Goal: Transaction & Acquisition: Purchase product/service

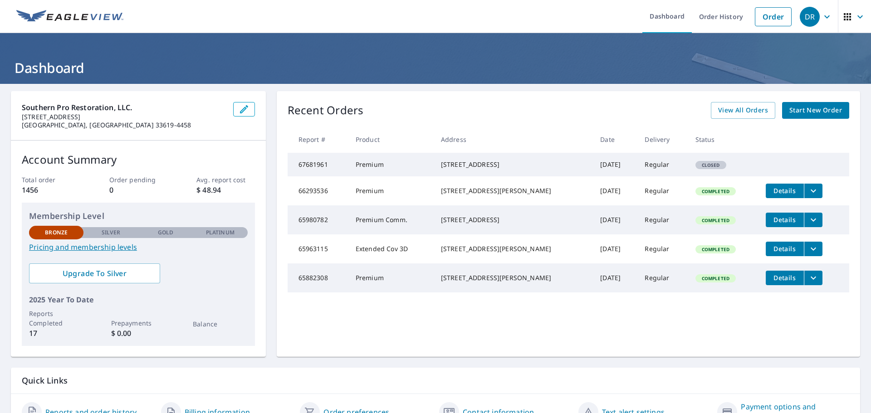
click at [797, 110] on span "Start New Order" at bounding box center [815, 110] width 53 height 11
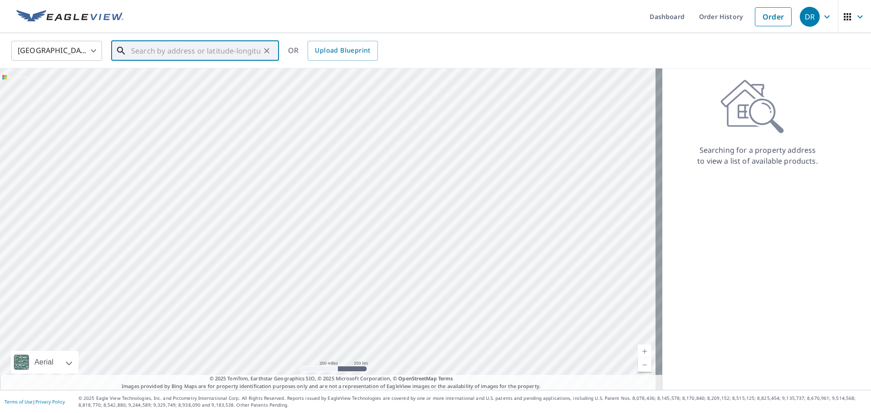
click at [140, 49] on input "text" at bounding box center [195, 50] width 129 height 25
click at [187, 45] on input "text" at bounding box center [195, 50] width 129 height 25
paste input "[STREET_ADDRESS]"
click at [187, 77] on span "[STREET_ADDRESS]" at bounding box center [200, 77] width 142 height 11
type input "[STREET_ADDRESS]"
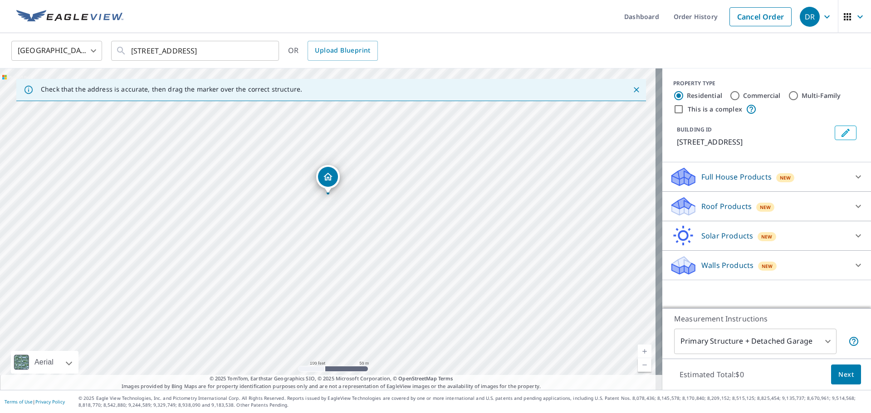
drag, startPoint x: 334, startPoint y: 268, endPoint x: 332, endPoint y: 227, distance: 41.8
click at [332, 227] on div "[STREET_ADDRESS]" at bounding box center [331, 229] width 662 height 322
drag, startPoint x: 320, startPoint y: 230, endPoint x: 336, endPoint y: 191, distance: 41.5
click at [336, 191] on div "[STREET_ADDRESS]" at bounding box center [331, 229] width 662 height 322
click at [329, 228] on div "[STREET_ADDRESS]" at bounding box center [331, 229] width 662 height 322
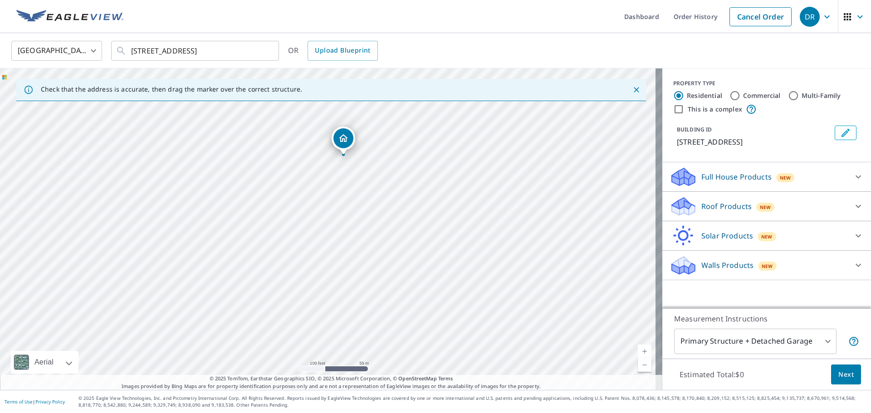
drag, startPoint x: 334, startPoint y: 215, endPoint x: 331, endPoint y: 230, distance: 15.7
click at [331, 230] on div "[STREET_ADDRESS]" at bounding box center [331, 229] width 662 height 322
click at [731, 95] on input "Commercial" at bounding box center [734, 95] width 11 height 11
radio input "true"
type input "4"
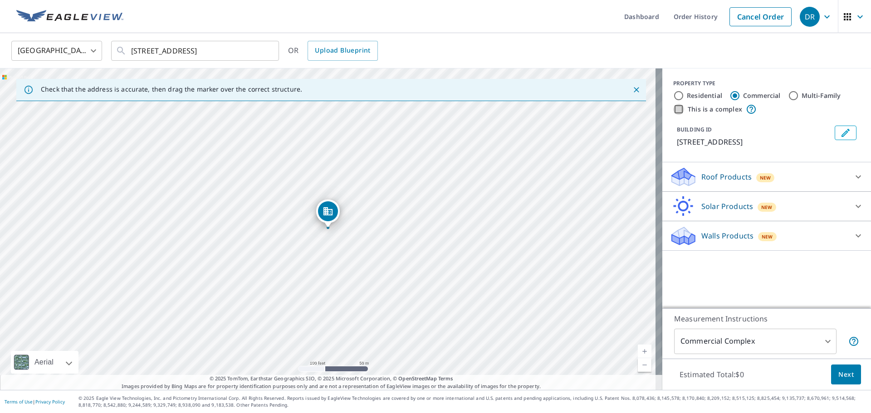
click at [673, 109] on input "This is a complex" at bounding box center [678, 109] width 11 height 11
checkbox input "true"
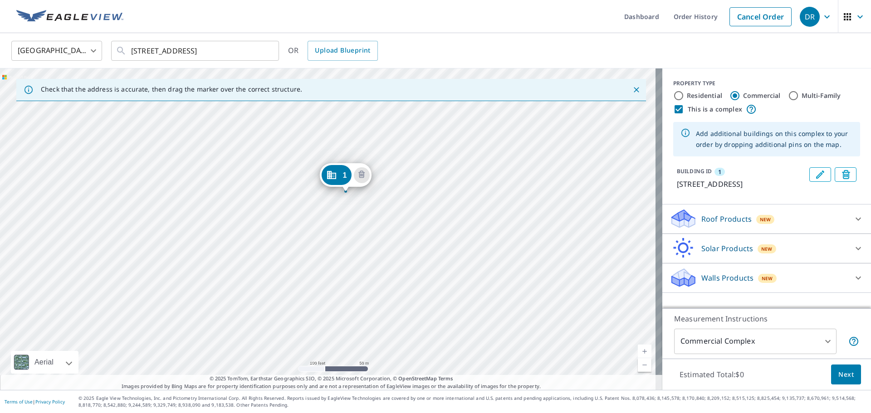
click at [420, 224] on div "1 [STREET_ADDRESS]" at bounding box center [331, 229] width 662 height 322
click at [332, 281] on div "1 [STREET_ADDRESS]" at bounding box center [331, 229] width 662 height 322
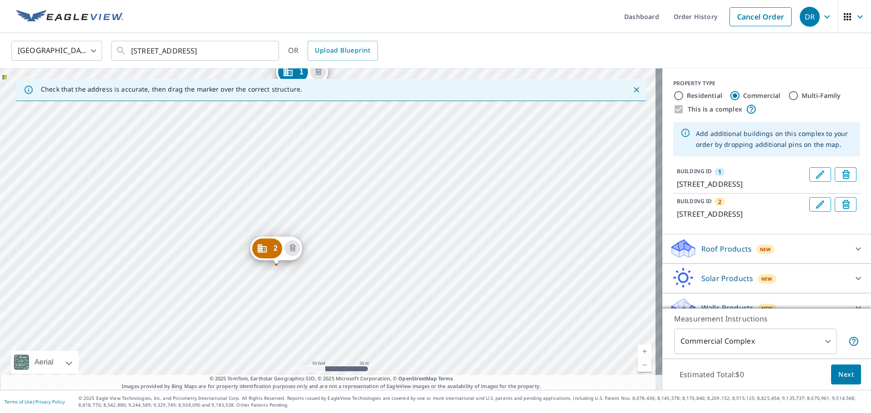
drag, startPoint x: 397, startPoint y: 264, endPoint x: 376, endPoint y: 237, distance: 34.3
click at [376, 237] on div "2 [STREET_ADDRESS][PERSON_NAME] 1 [STREET_ADDRESS]" at bounding box center [331, 229] width 662 height 322
click at [379, 208] on div "2 [STREET_ADDRESS][PERSON_NAME] 1 [STREET_ADDRESS]" at bounding box center [331, 229] width 662 height 322
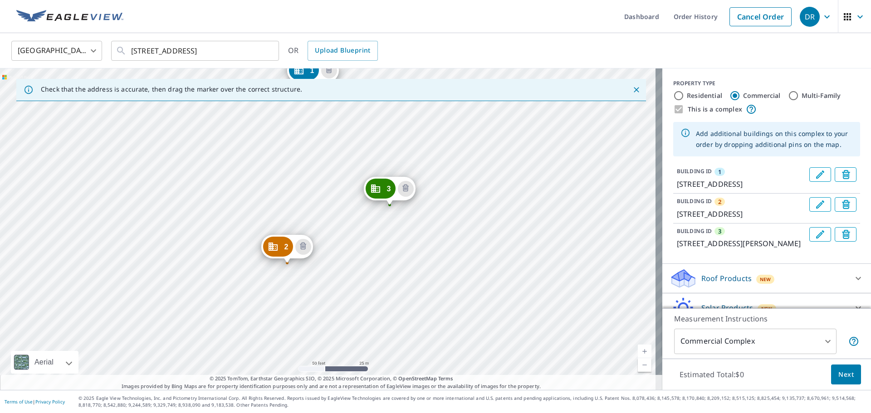
drag, startPoint x: 342, startPoint y: 302, endPoint x: 326, endPoint y: 161, distance: 141.9
click at [326, 161] on div "2 [STREET_ADDRESS] 3 [STREET_ADDRESS][PERSON_NAME] 1 [STREET_ADDRESS]" at bounding box center [331, 229] width 662 height 322
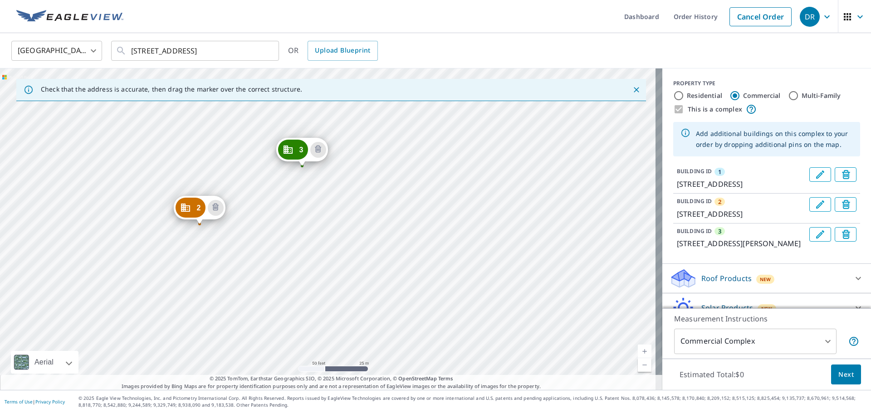
drag, startPoint x: 390, startPoint y: 278, endPoint x: 304, endPoint y: 239, distance: 95.0
click at [304, 239] on div "2 [STREET_ADDRESS] 3 [STREET_ADDRESS][PERSON_NAME] 1 [STREET_ADDRESS]" at bounding box center [331, 229] width 662 height 322
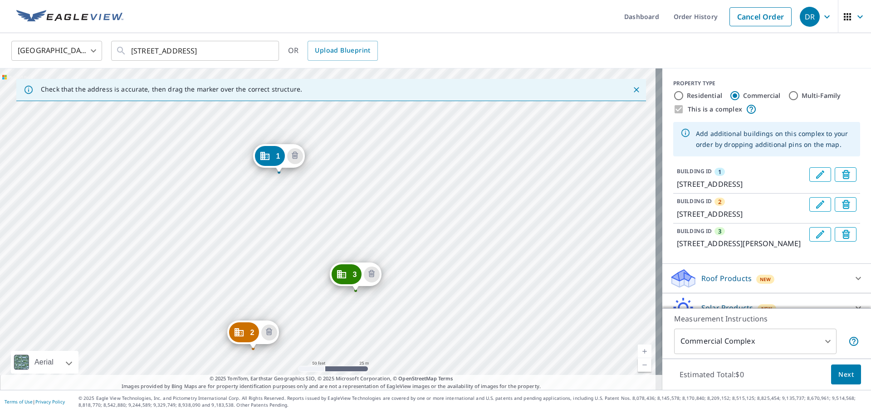
drag, startPoint x: 304, startPoint y: 229, endPoint x: 358, endPoint y: 353, distance: 135.7
click at [358, 353] on div "2 [STREET_ADDRESS] 3 [STREET_ADDRESS][PERSON_NAME] 1 [STREET_ADDRESS]" at bounding box center [331, 229] width 662 height 322
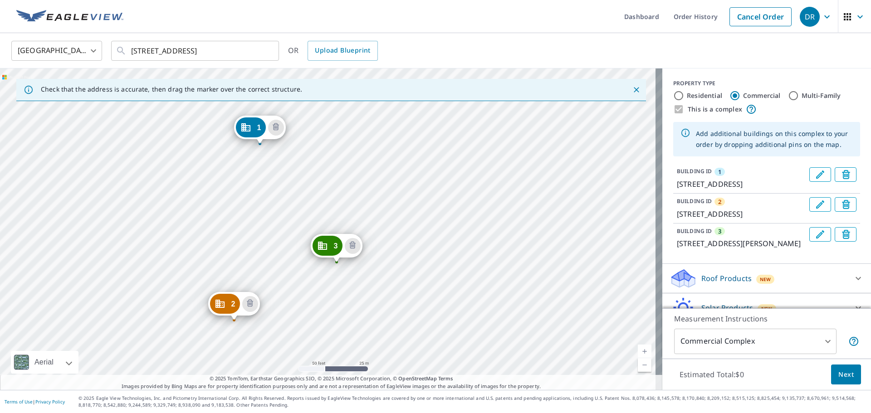
drag, startPoint x: 297, startPoint y: 291, endPoint x: 220, endPoint y: 170, distance: 143.1
click at [220, 170] on div "2 [STREET_ADDRESS] 3 [STREET_ADDRESS][PERSON_NAME] 1 [STREET_ADDRESS]" at bounding box center [331, 229] width 662 height 322
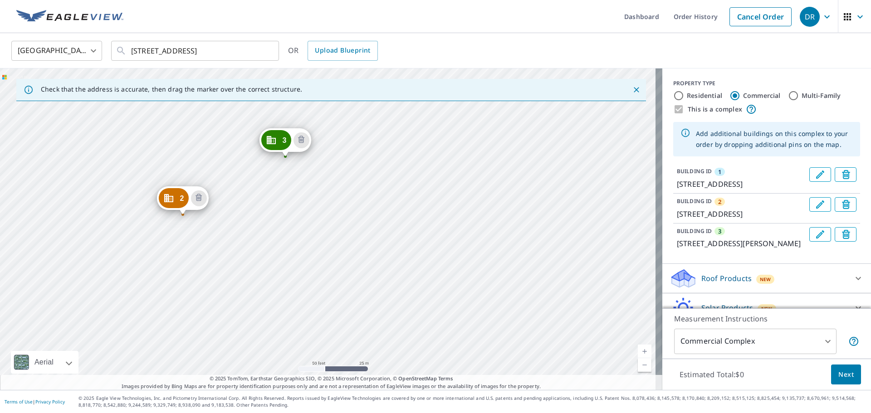
drag, startPoint x: 249, startPoint y: 216, endPoint x: 240, endPoint y: 200, distance: 18.5
click at [240, 200] on div "2 [STREET_ADDRESS] 3 [STREET_ADDRESS][PERSON_NAME] 1 [STREET_ADDRESS]" at bounding box center [331, 229] width 662 height 322
click at [492, 264] on div "2 [STREET_ADDRESS] 3 [STREET_ADDRESS][PERSON_NAME] 1 [STREET_ADDRESS]" at bounding box center [331, 229] width 662 height 322
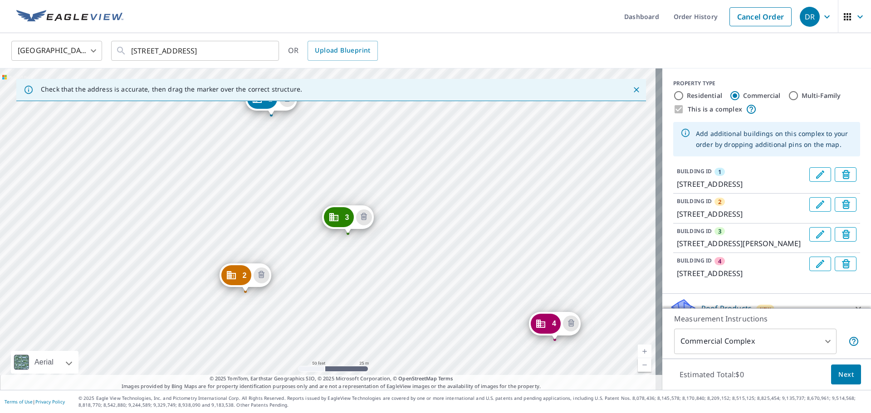
drag, startPoint x: 426, startPoint y: 352, endPoint x: 369, endPoint y: 240, distance: 125.9
click at [369, 240] on div "2 [STREET_ADDRESS] 3 [STREET_ADDRESS][PERSON_NAME] 4 [STREET_ADDRESS] 1 [STREET…" at bounding box center [331, 229] width 662 height 322
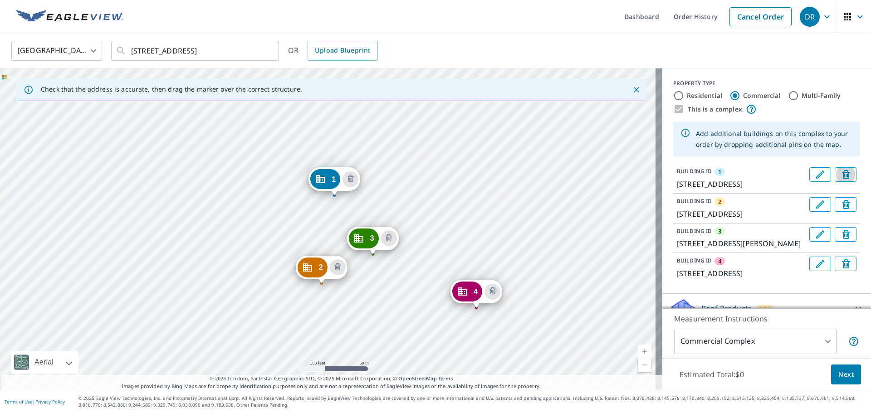
click at [842, 172] on icon "Delete building 1" at bounding box center [846, 174] width 8 height 9
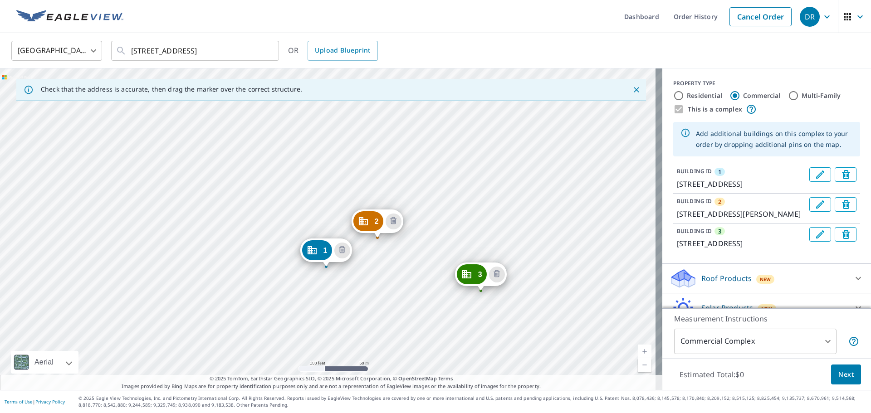
drag, startPoint x: 392, startPoint y: 217, endPoint x: 390, endPoint y: 256, distance: 39.0
click at [390, 256] on div "2 [STREET_ADDRESS][PERSON_NAME] 3 [STREET_ADDRESS] 1 [STREET_ADDRESS]" at bounding box center [331, 229] width 662 height 322
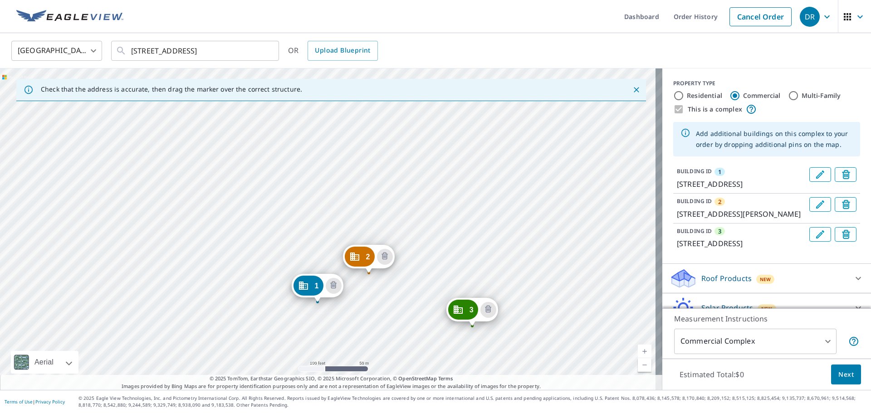
drag, startPoint x: 385, startPoint y: 250, endPoint x: 377, endPoint y: 286, distance: 36.4
click at [377, 286] on div "2 [STREET_ADDRESS][PERSON_NAME] 3 [STREET_ADDRESS] 1 [STREET_ADDRESS]" at bounding box center [331, 229] width 662 height 322
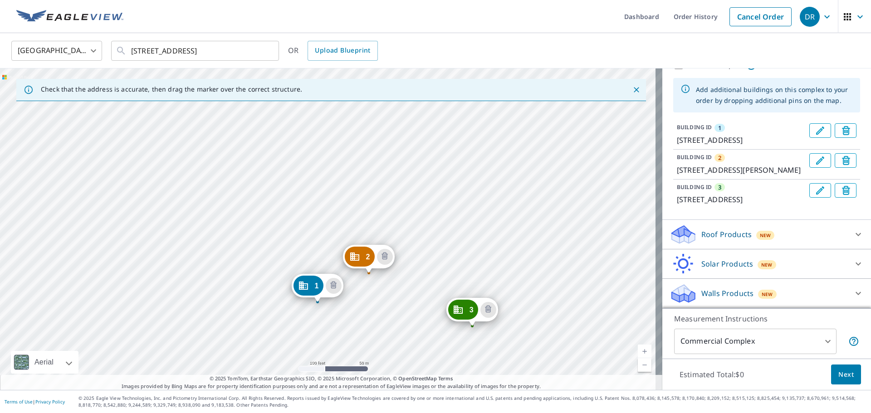
scroll to position [77, 0]
click at [733, 288] on p "Walls Products" at bounding box center [727, 293] width 52 height 11
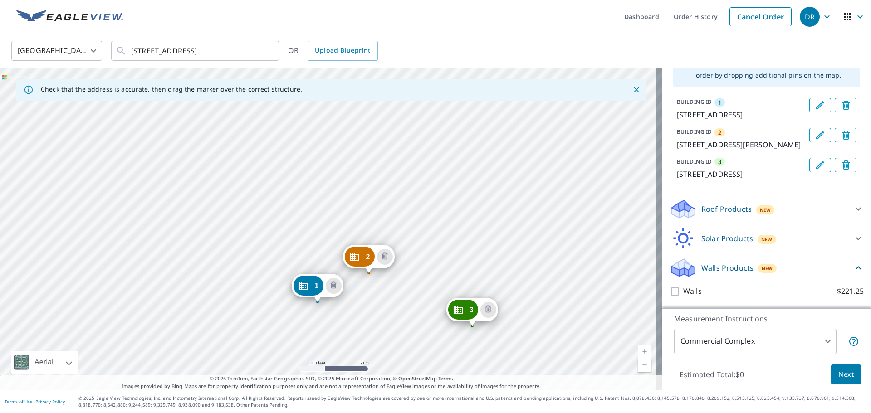
scroll to position [102, 0]
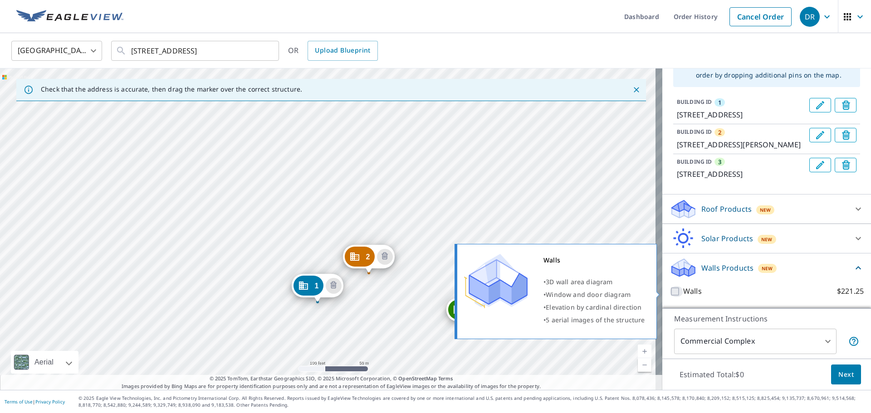
click at [669, 293] on input "Walls $221.25" at bounding box center [676, 291] width 14 height 11
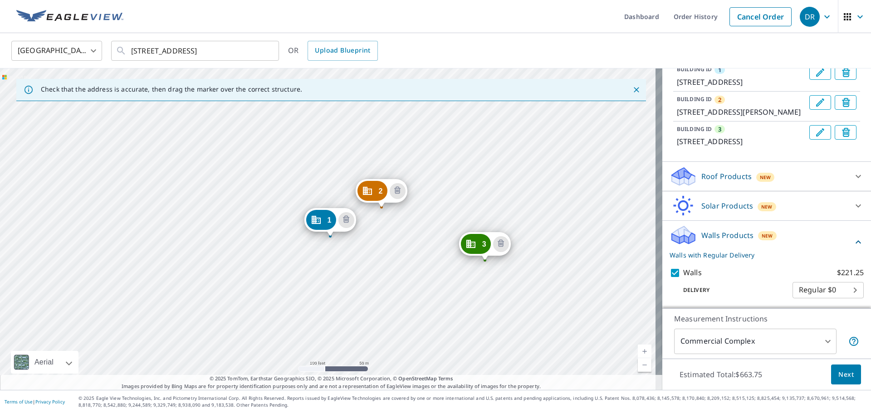
drag, startPoint x: 424, startPoint y: 217, endPoint x: 427, endPoint y: 225, distance: 8.9
click at [427, 225] on div "2 [STREET_ADDRESS][PERSON_NAME] 3 [STREET_ADDRESS] 1 [STREET_ADDRESS]" at bounding box center [331, 229] width 662 height 322
click at [760, 176] on span "New" at bounding box center [765, 175] width 11 height 7
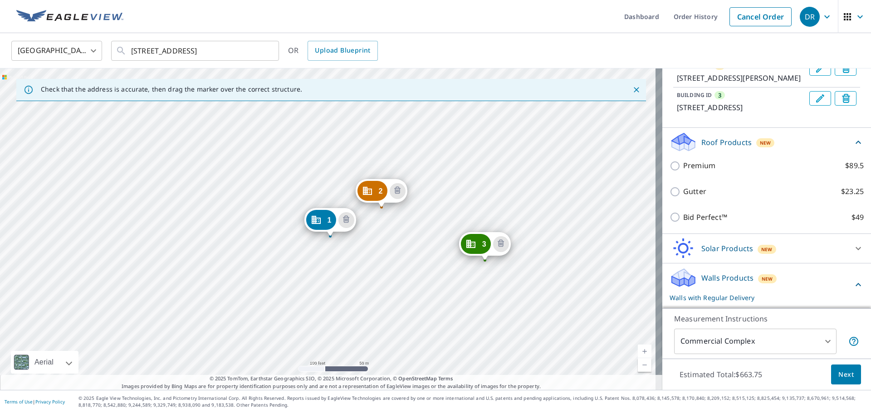
scroll to position [213, 0]
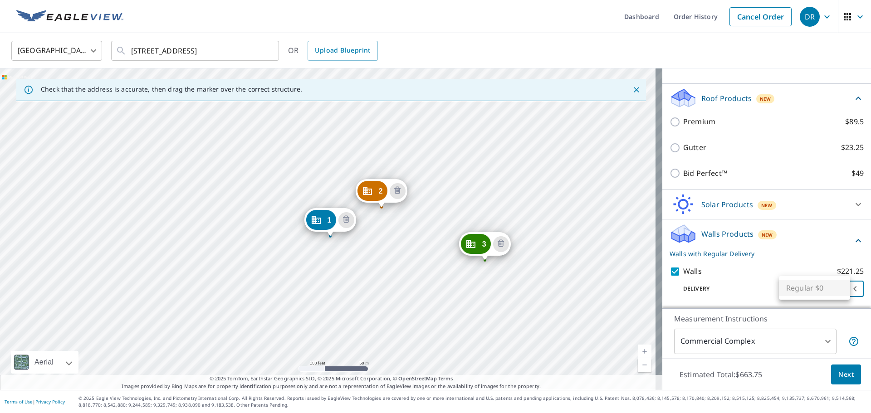
click at [817, 287] on body "DR DR Dashboard Order History Cancel Order DR [GEOGRAPHIC_DATA] US ​ [STREET_AD…" at bounding box center [435, 206] width 871 height 413
click at [745, 279] on div at bounding box center [435, 206] width 871 height 413
click at [731, 96] on p "Roof Products" at bounding box center [726, 98] width 50 height 11
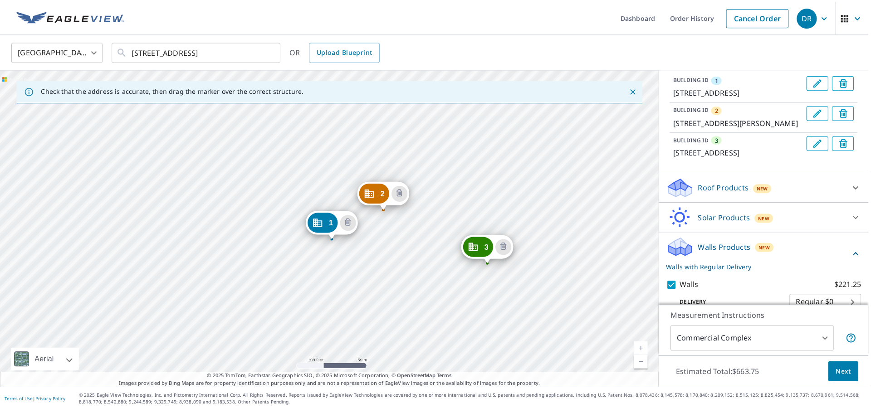
scroll to position [0, 0]
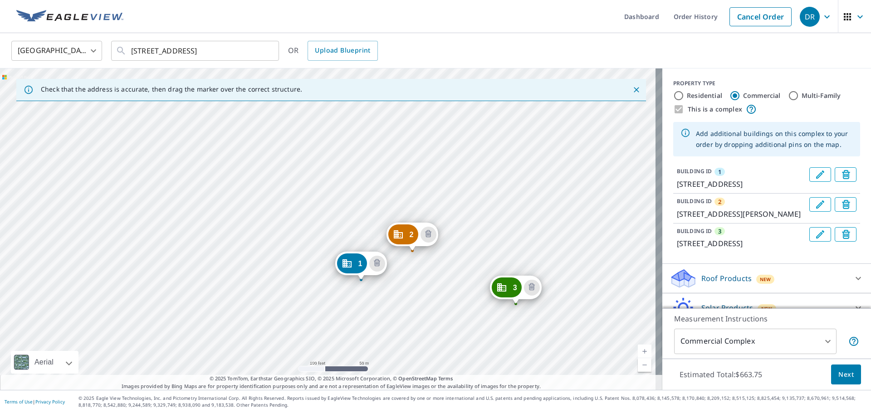
drag, startPoint x: 414, startPoint y: 237, endPoint x: 429, endPoint y: 264, distance: 30.6
click at [429, 264] on div "2 [STREET_ADDRESS][PERSON_NAME] 3 [STREET_ADDRESS] 1 [STREET_ADDRESS]" at bounding box center [331, 229] width 662 height 322
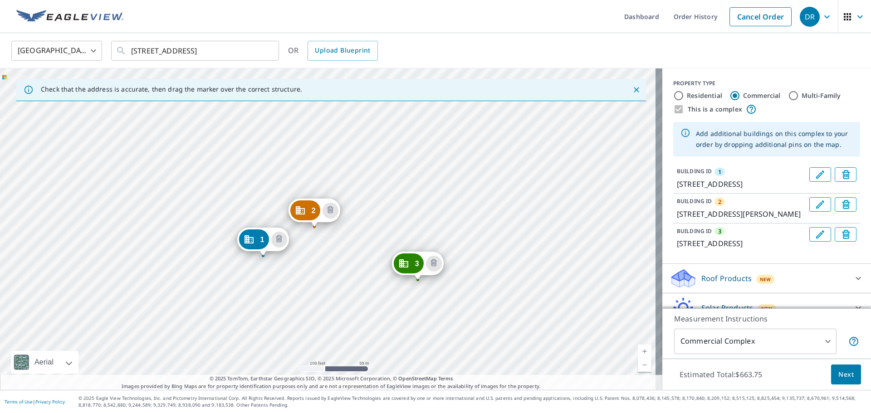
drag, startPoint x: 600, startPoint y: 288, endPoint x: 502, endPoint y: 264, distance: 100.9
click at [502, 264] on div "2 [STREET_ADDRESS][PERSON_NAME] 3 [STREET_ADDRESS] 1 [STREET_ADDRESS]" at bounding box center [331, 229] width 662 height 322
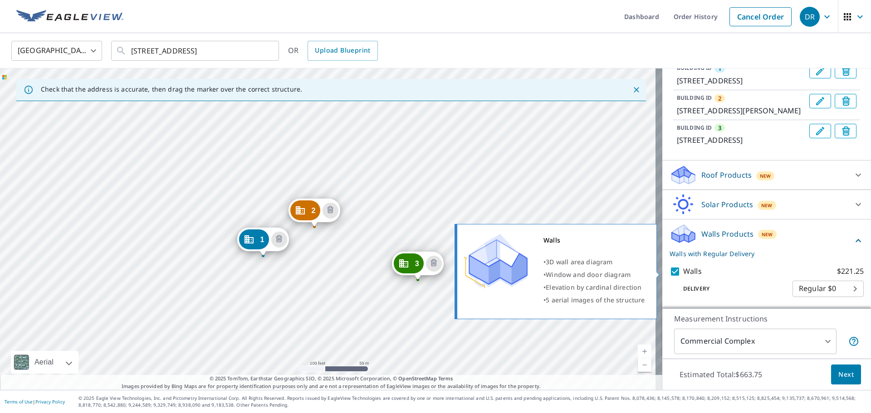
click at [669, 271] on input "Walls $221.25" at bounding box center [676, 271] width 14 height 11
checkbox input "false"
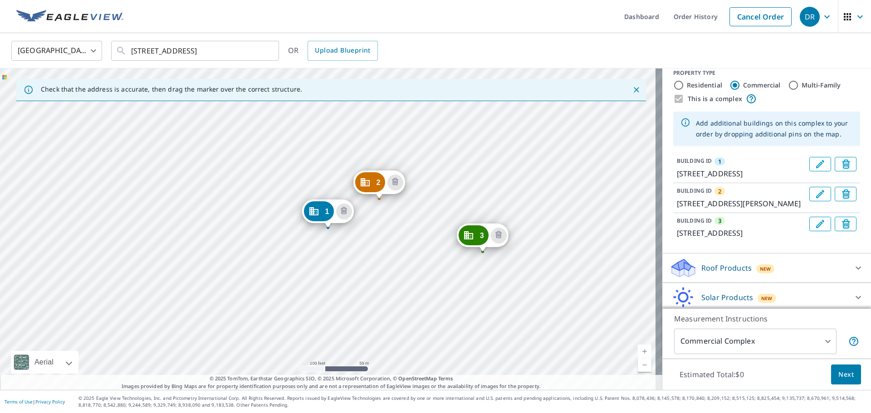
scroll to position [0, 0]
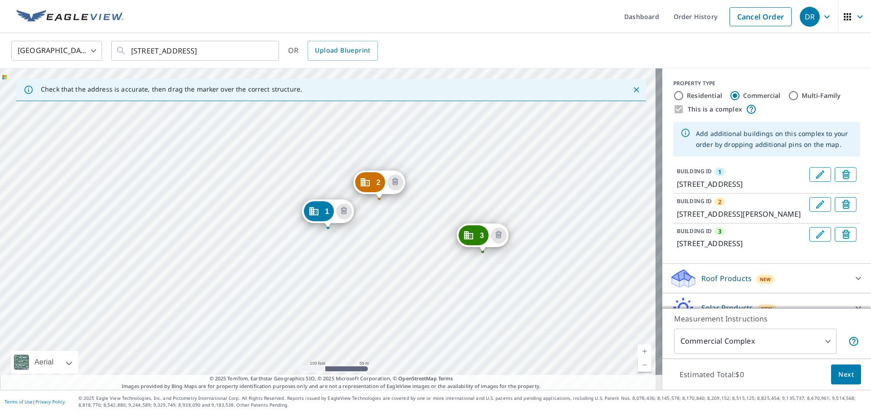
click at [788, 98] on input "Multi-Family" at bounding box center [793, 95] width 11 height 11
radio input "true"
type input "2"
click at [687, 94] on label "Residential" at bounding box center [704, 95] width 35 height 9
click at [683, 94] on input "Residential" at bounding box center [678, 95] width 11 height 11
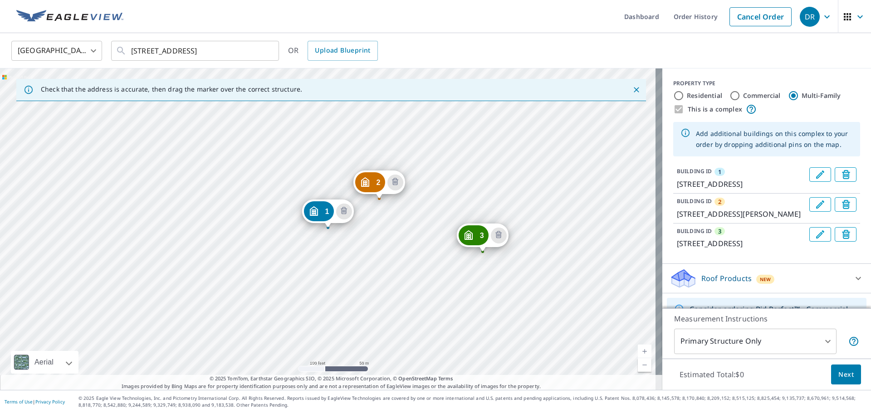
radio input "true"
type input "1"
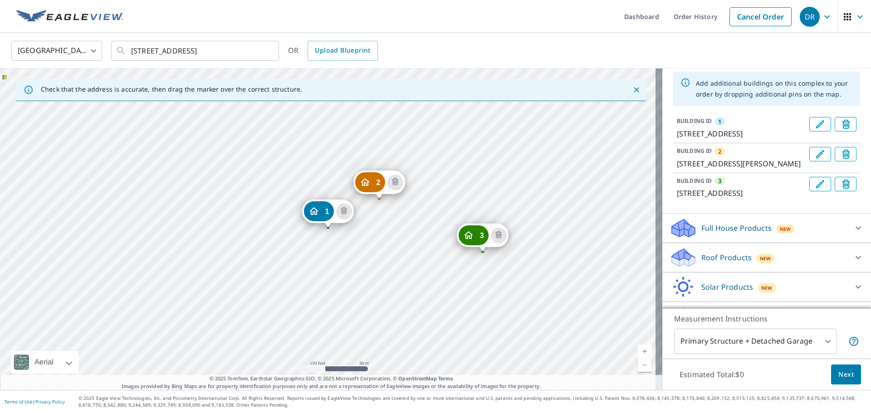
scroll to position [106, 0]
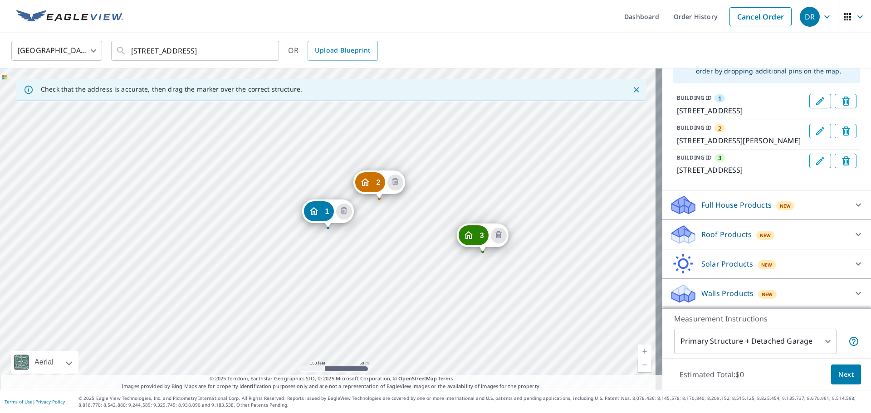
click at [737, 295] on p "Walls Products" at bounding box center [727, 293] width 52 height 11
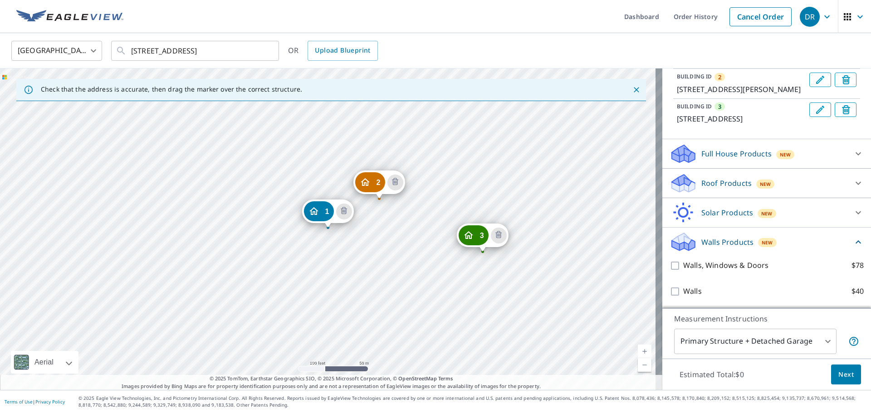
scroll to position [157, 0]
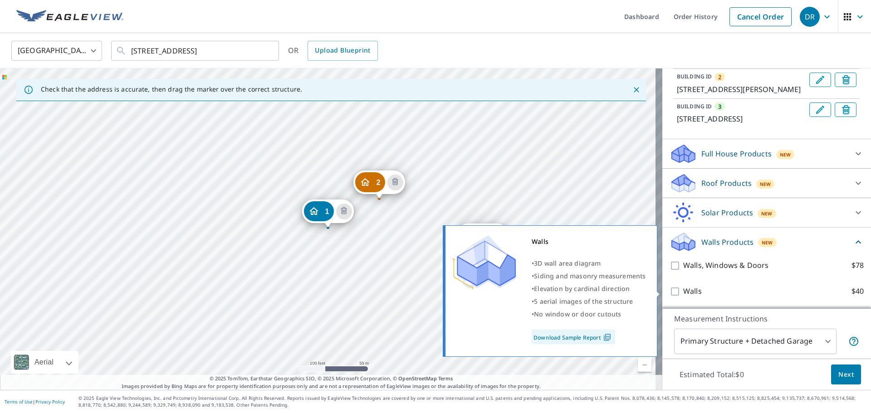
click at [669, 291] on input "Walls $40" at bounding box center [676, 291] width 14 height 11
checkbox input "true"
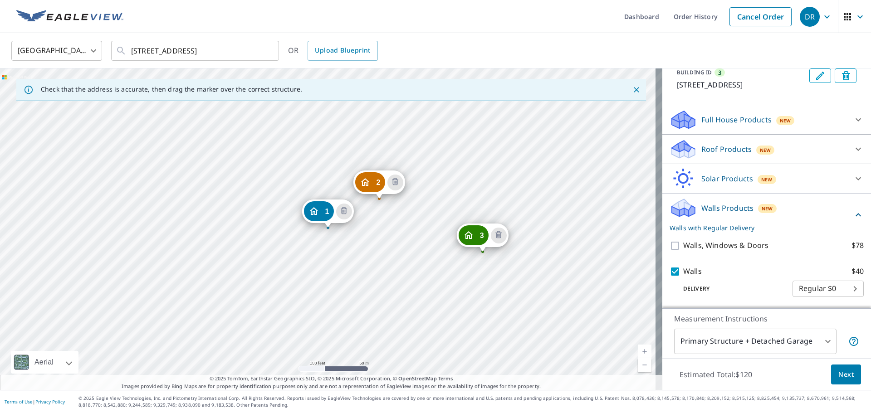
scroll to position [191, 0]
click at [751, 341] on body "DR DR Dashboard Order History Cancel Order DR [GEOGRAPHIC_DATA] US ​ [STREET_AD…" at bounding box center [435, 206] width 871 height 413
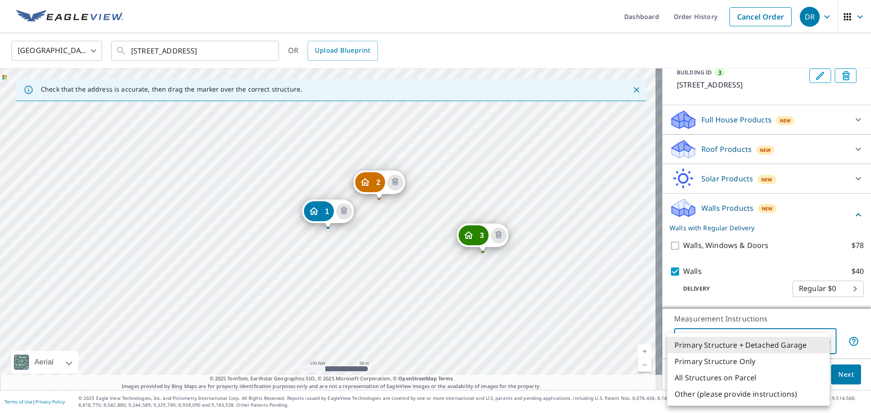
click at [743, 361] on li "Primary Structure Only" at bounding box center [748, 361] width 162 height 16
type input "2"
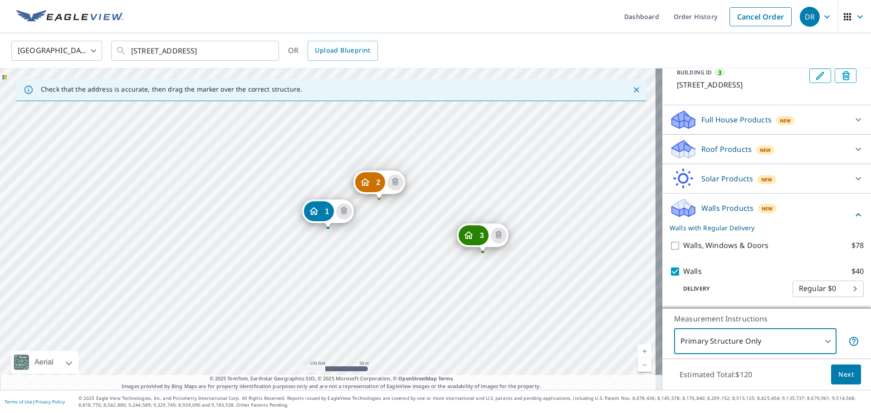
click at [843, 374] on span "Next" at bounding box center [845, 374] width 15 height 11
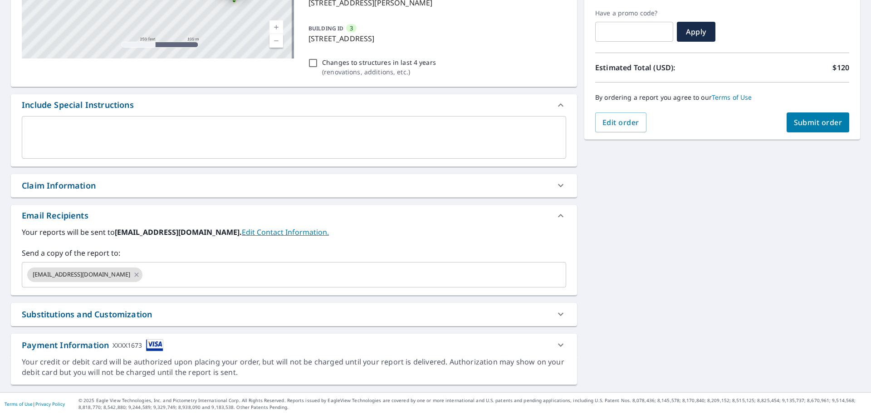
scroll to position [178, 0]
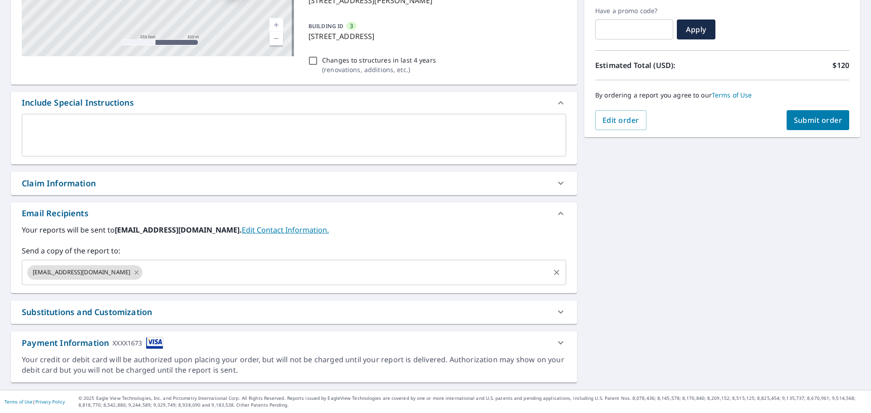
click at [133, 271] on icon at bounding box center [136, 273] width 7 height 10
checkbox input "true"
click at [101, 271] on input "text" at bounding box center [287, 272] width 522 height 17
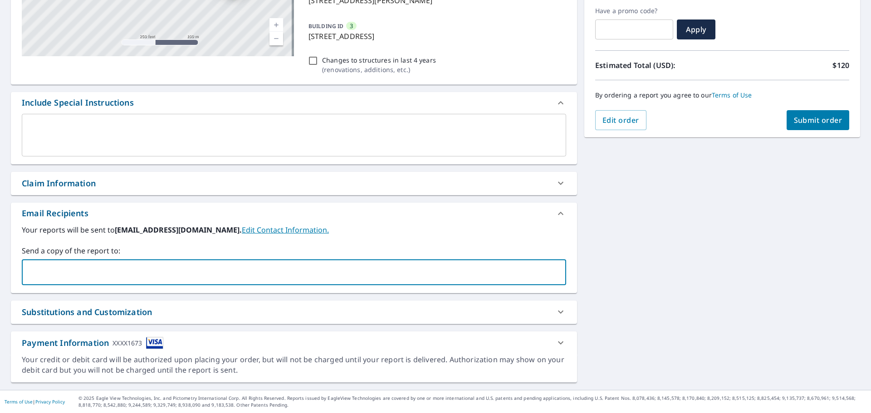
type input "[PERSON_NAME][EMAIL_ADDRESS][DOMAIN_NAME]"
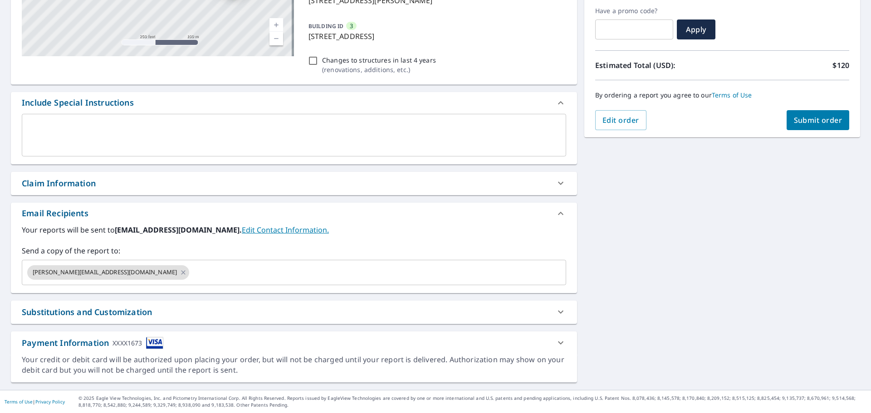
click at [633, 278] on div "2 [STREET_ADDRESS][PERSON_NAME] 3 [STREET_ADDRESS] 1 [STREET_ADDRESS] [GEOGRAPH…" at bounding box center [435, 148] width 871 height 484
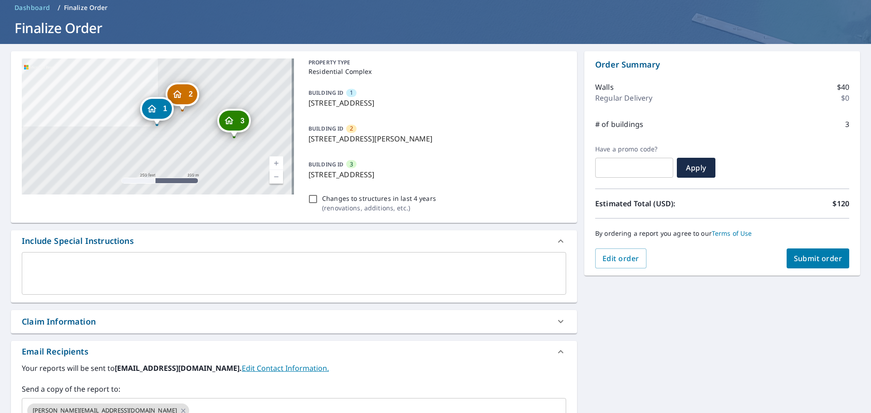
scroll to position [0, 0]
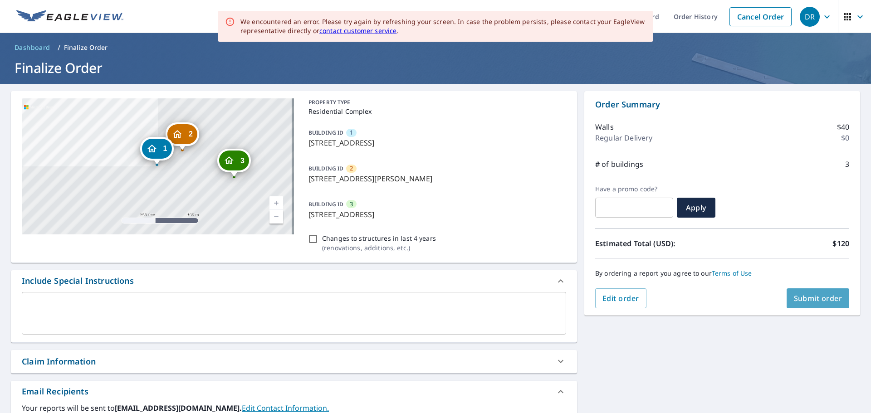
click at [801, 296] on span "Submit order" at bounding box center [818, 298] width 49 height 10
checkbox input "true"
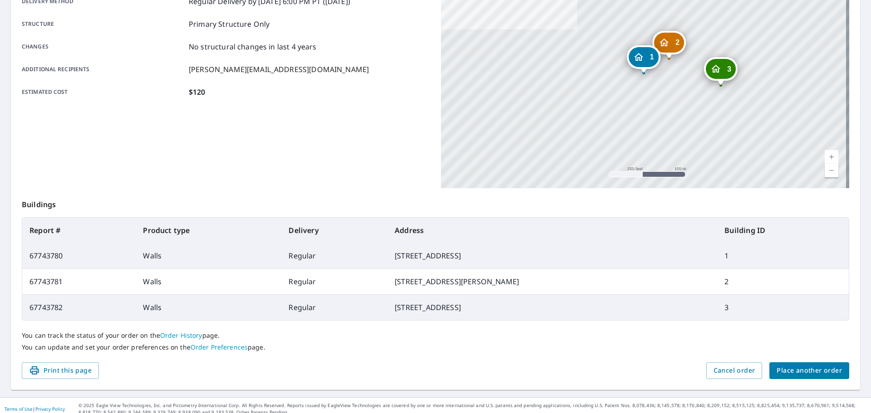
scroll to position [172, 0]
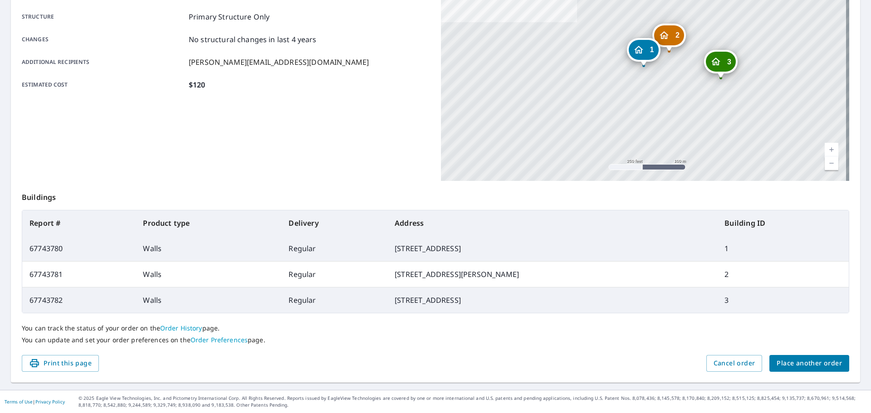
click at [818, 364] on span "Place another order" at bounding box center [808, 363] width 65 height 11
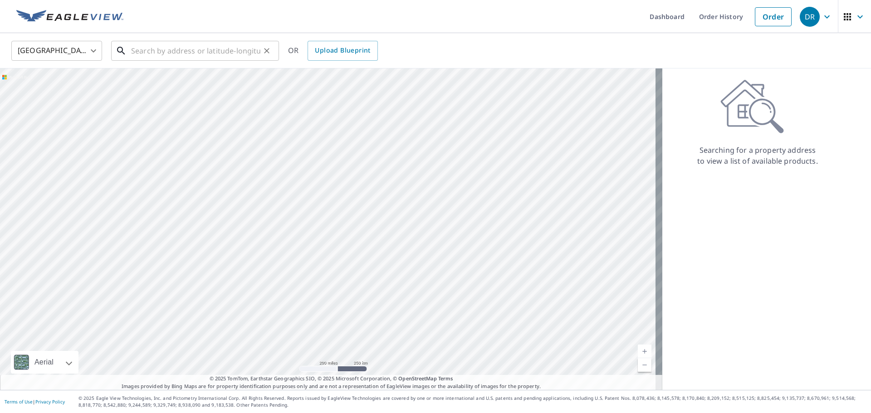
click at [155, 51] on input "text" at bounding box center [195, 50] width 129 height 25
paste input "[STREET_ADDRESS][PERSON_NAME]"
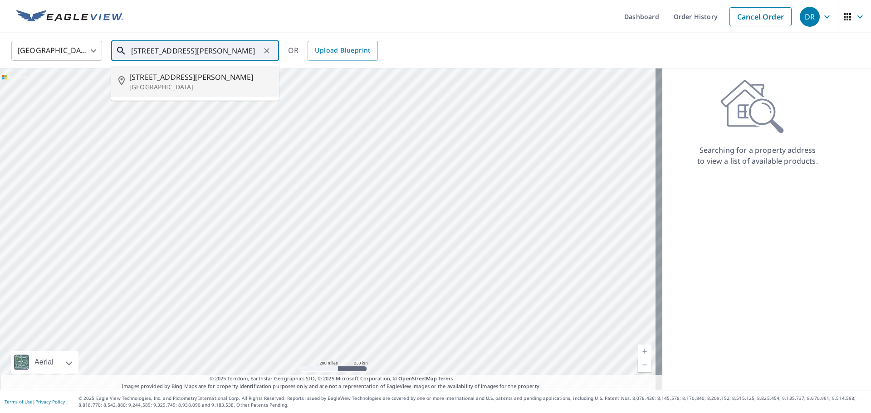
click at [180, 76] on span "[STREET_ADDRESS][PERSON_NAME]" at bounding box center [200, 77] width 142 height 11
type input "[STREET_ADDRESS][PERSON_NAME]"
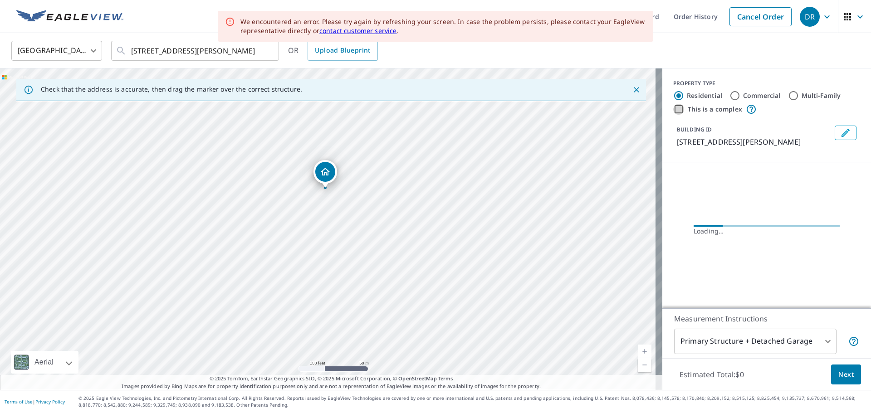
click at [673, 111] on input "This is a complex" at bounding box center [678, 109] width 11 height 11
checkbox input "true"
radio input "false"
radio input "true"
type input "4"
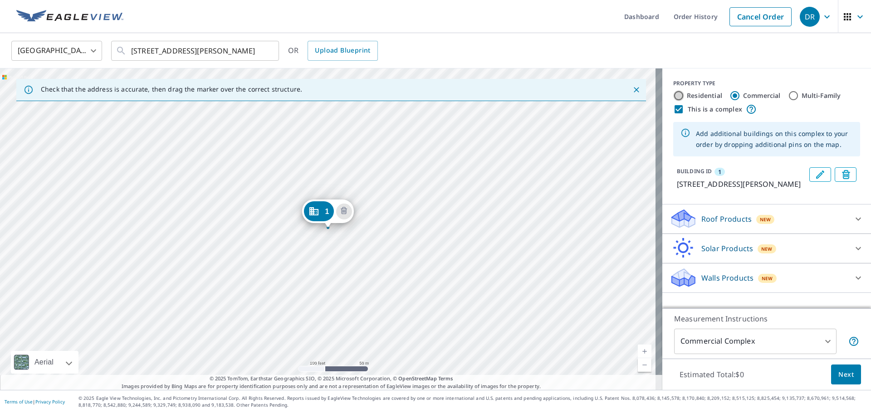
click at [673, 93] on input "Residential" at bounding box center [678, 95] width 11 height 11
radio input "true"
type input "1"
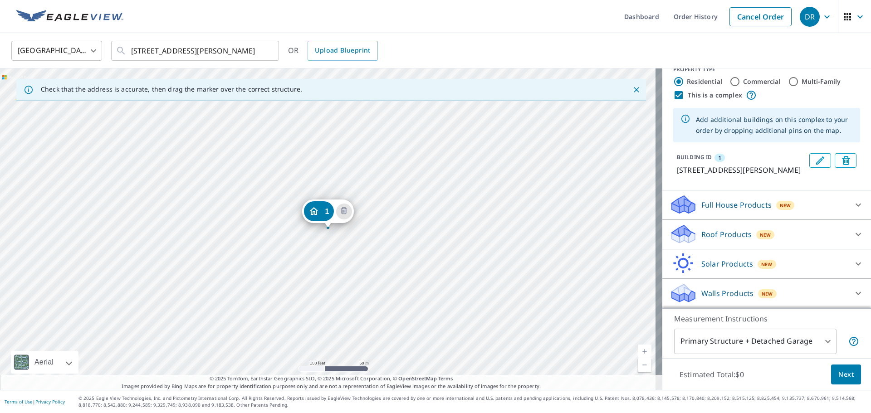
click at [718, 294] on p "Walls Products" at bounding box center [727, 293] width 52 height 11
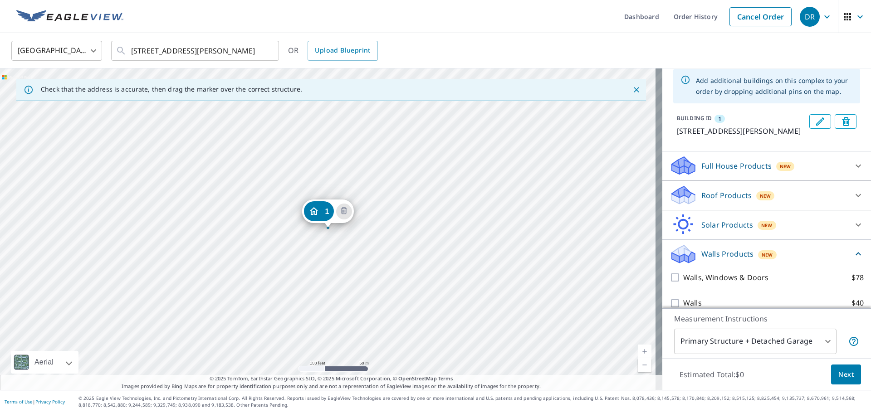
scroll to position [76, 0]
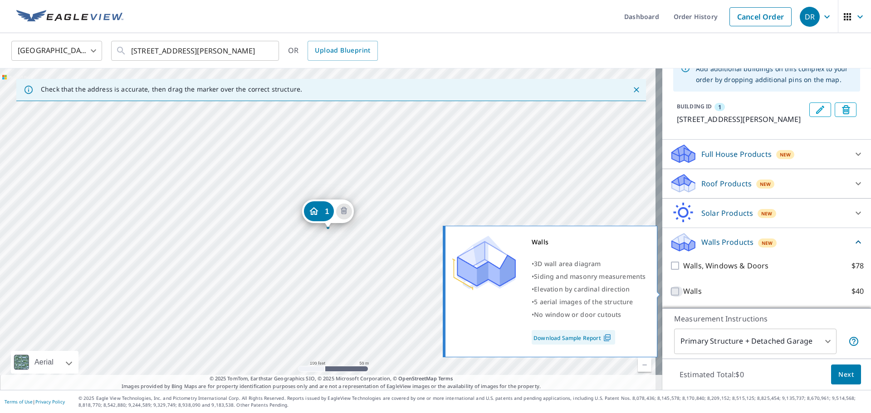
click at [669, 291] on input "Walls $40" at bounding box center [676, 291] width 14 height 11
checkbox input "true"
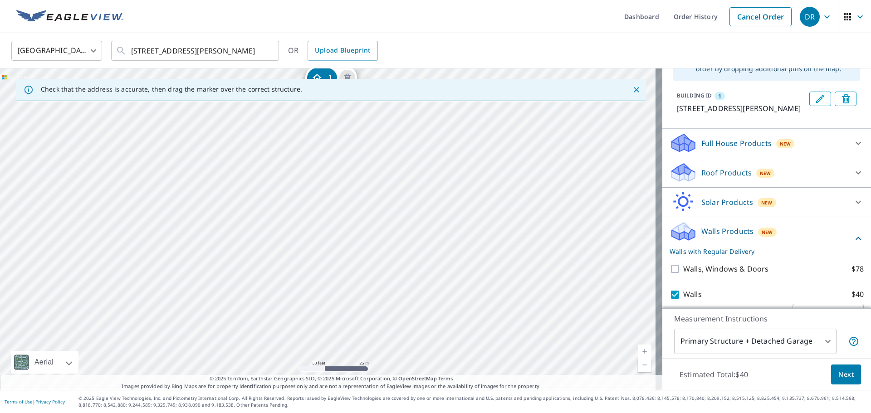
drag, startPoint x: 324, startPoint y: 310, endPoint x: 324, endPoint y: 258, distance: 52.2
click at [324, 258] on div "1 [STREET_ADDRESS][PERSON_NAME]" at bounding box center [331, 229] width 662 height 322
click at [264, 256] on div "1 [STREET_ADDRESS][PERSON_NAME]" at bounding box center [331, 229] width 662 height 322
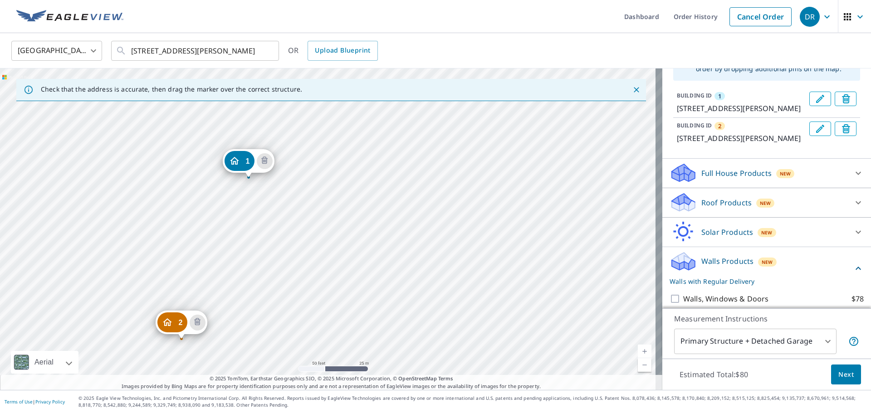
drag, startPoint x: 341, startPoint y: 313, endPoint x: 262, endPoint y: 265, distance: 92.5
click at [262, 265] on div "2 [STREET_ADDRESS][PERSON_NAME] 1 [STREET_ADDRESS][PERSON_NAME]" at bounding box center [331, 229] width 662 height 322
click at [393, 261] on div "2 [STREET_ADDRESS][PERSON_NAME] 1 [STREET_ADDRESS][PERSON_NAME]" at bounding box center [331, 229] width 662 height 322
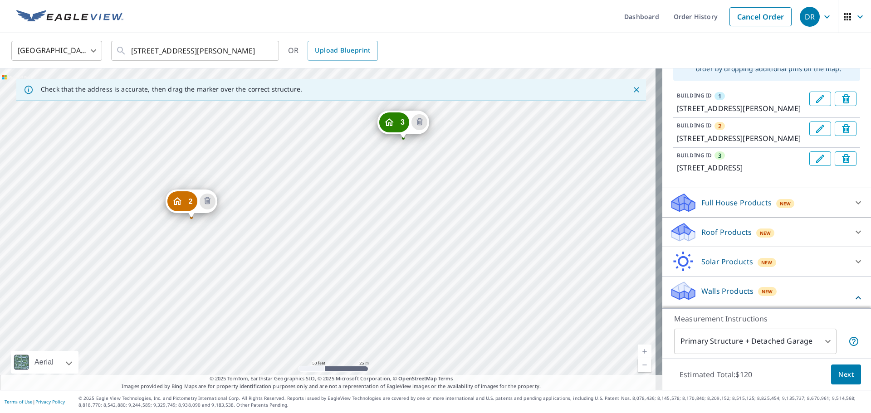
drag, startPoint x: 344, startPoint y: 297, endPoint x: 274, endPoint y: 127, distance: 183.7
click at [274, 127] on div "2 [STREET_ADDRESS][PERSON_NAME] 3 [STREET_ADDRESS] 1 [STREET_ADDRESS][PERSON_NA…" at bounding box center [331, 229] width 662 height 322
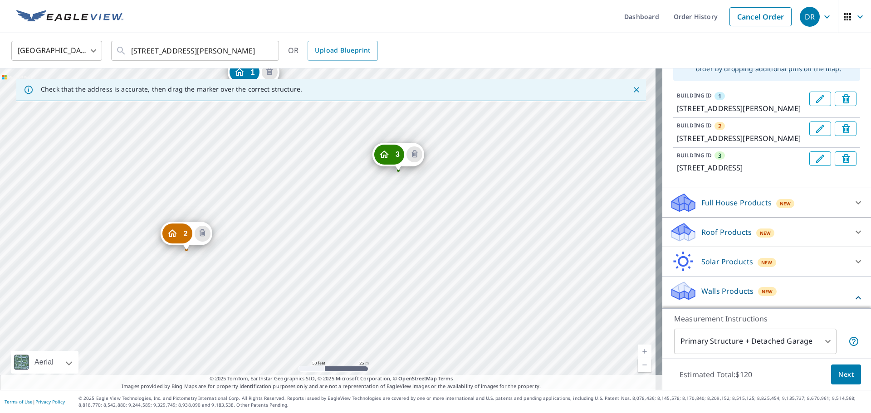
drag, startPoint x: 331, startPoint y: 250, endPoint x: 328, endPoint y: 284, distance: 34.1
click at [328, 284] on div "2 [STREET_ADDRESS][PERSON_NAME] 3 [STREET_ADDRESS] 1 [STREET_ADDRESS][PERSON_NA…" at bounding box center [331, 229] width 662 height 322
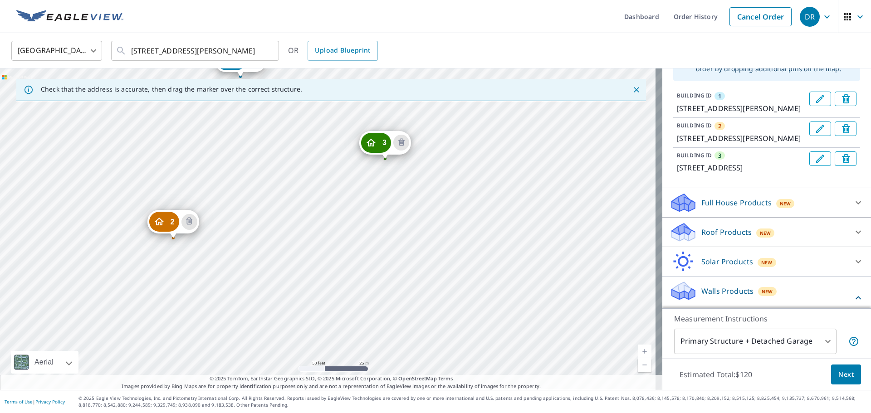
drag, startPoint x: 292, startPoint y: 182, endPoint x: 279, endPoint y: 165, distance: 21.8
click at [279, 165] on div "2 [STREET_ADDRESS][PERSON_NAME] 3 [STREET_ADDRESS] 1 [STREET_ADDRESS][PERSON_NA…" at bounding box center [331, 229] width 662 height 322
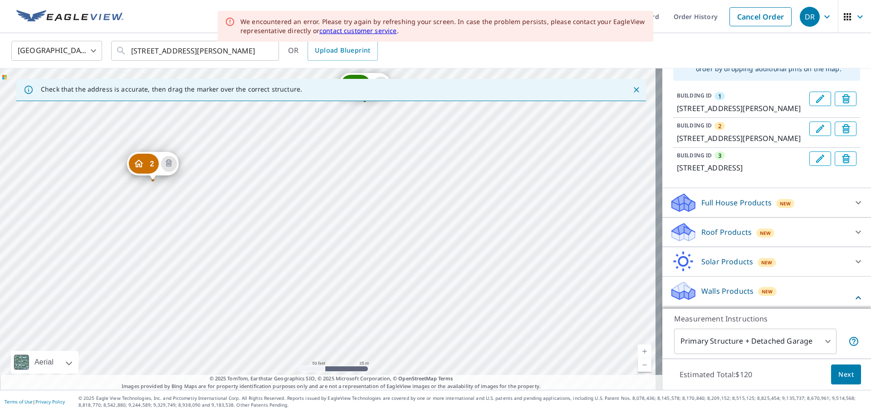
drag, startPoint x: 328, startPoint y: 249, endPoint x: 307, endPoint y: 191, distance: 61.5
click at [307, 191] on div "2 [STREET_ADDRESS][PERSON_NAME] 3 [STREET_ADDRESS] 1 [STREET_ADDRESS][PERSON_NA…" at bounding box center [331, 229] width 662 height 322
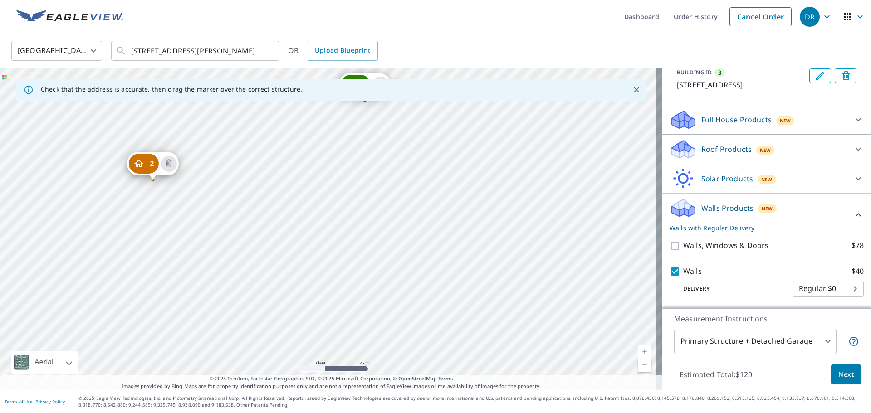
scroll to position [191, 0]
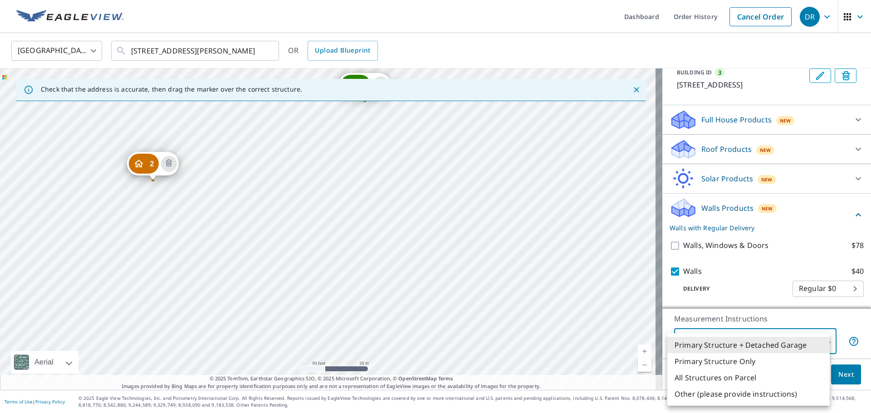
click at [787, 344] on body "DR DR Dashboard Order History Cancel Order DR [GEOGRAPHIC_DATA] [GEOGRAPHIC_DAT…" at bounding box center [435, 206] width 871 height 413
click at [746, 362] on li "Primary Structure Only" at bounding box center [748, 361] width 162 height 16
type input "2"
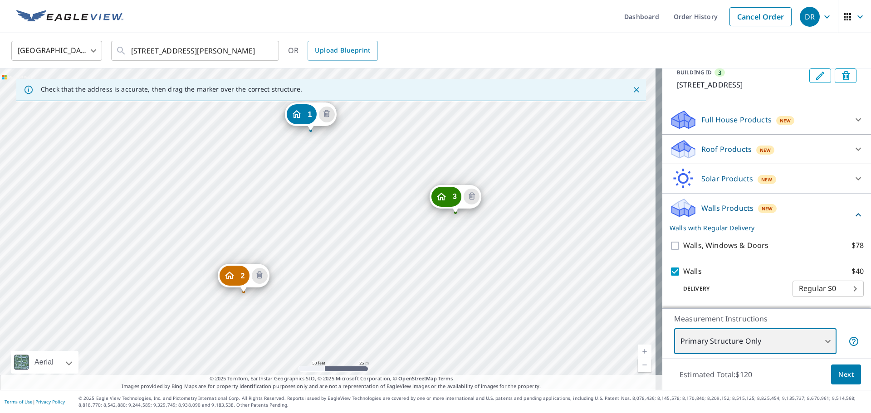
drag, startPoint x: 506, startPoint y: 322, endPoint x: 488, endPoint y: 224, distance: 98.6
click at [488, 224] on div "2 [STREET_ADDRESS][PERSON_NAME] 3 [STREET_ADDRESS] 1 [STREET_ADDRESS][PERSON_NA…" at bounding box center [331, 229] width 662 height 322
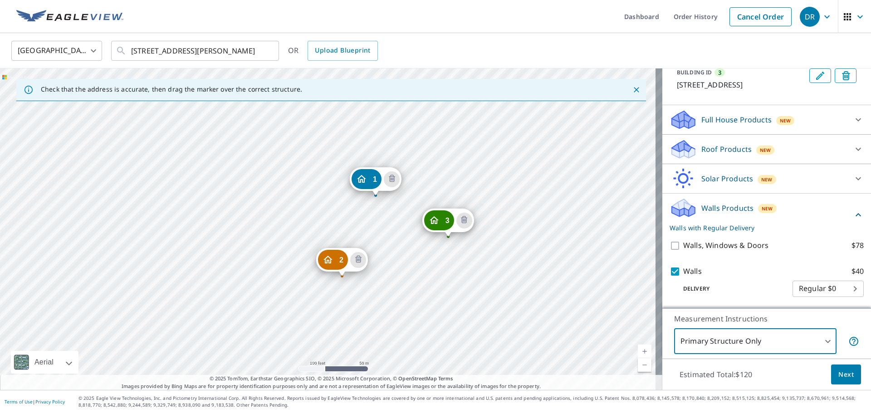
click at [839, 375] on span "Next" at bounding box center [845, 374] width 15 height 11
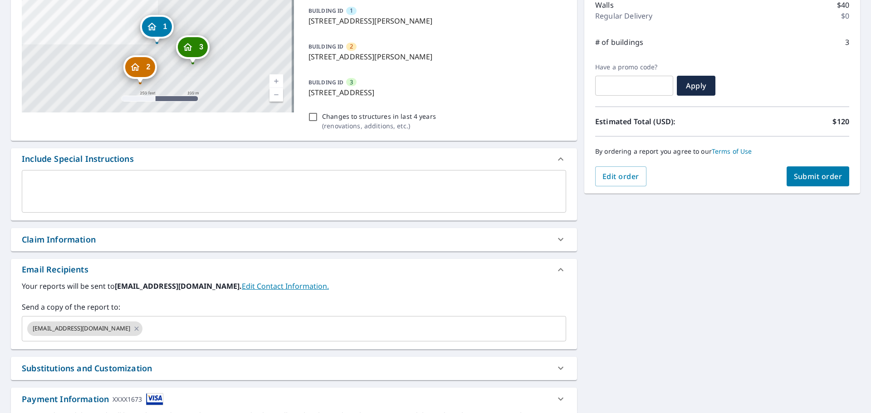
scroll to position [151, 0]
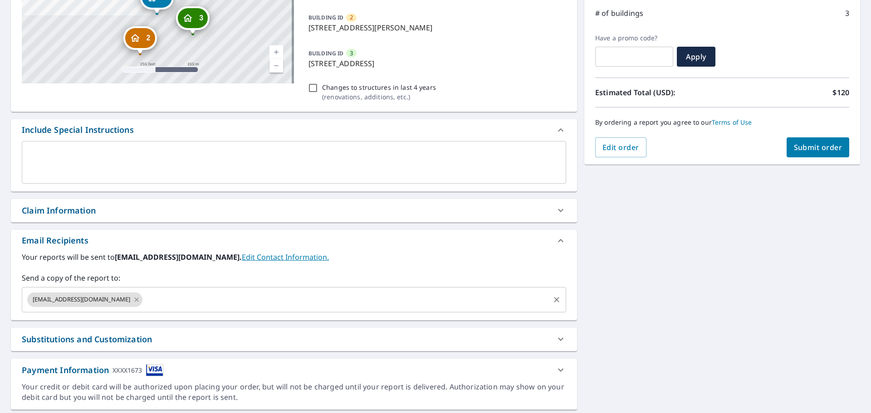
click at [135, 298] on icon at bounding box center [137, 299] width 4 height 4
checkbox input "true"
click at [101, 298] on input "text" at bounding box center [287, 299] width 522 height 17
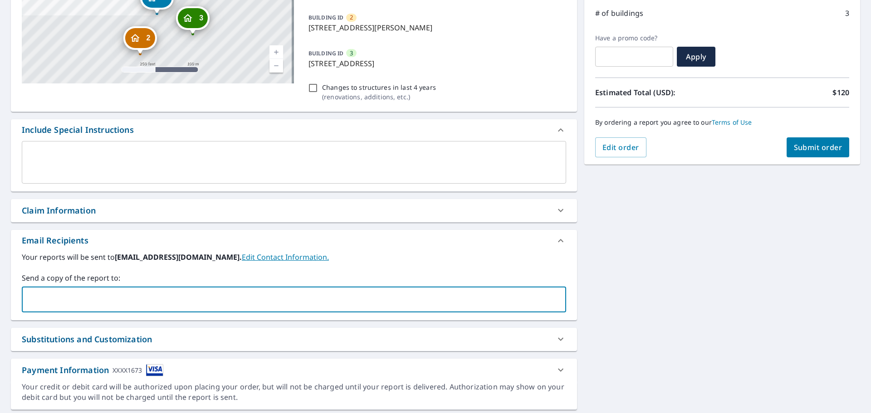
type input "[PERSON_NAME][EMAIL_ADDRESS][DOMAIN_NAME]"
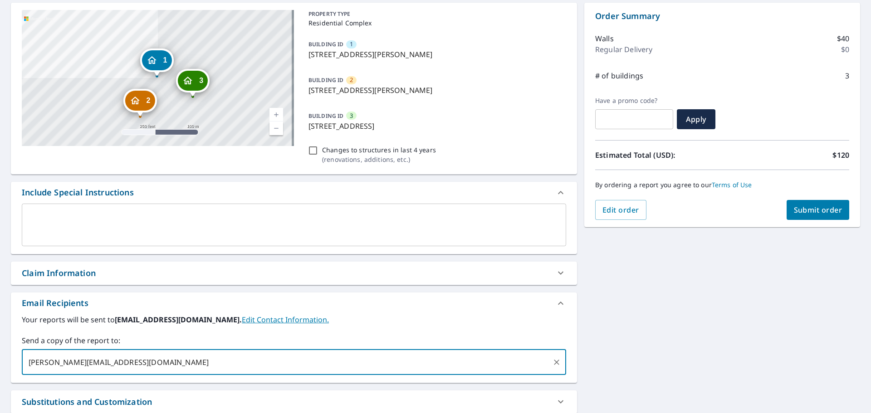
scroll to position [0, 0]
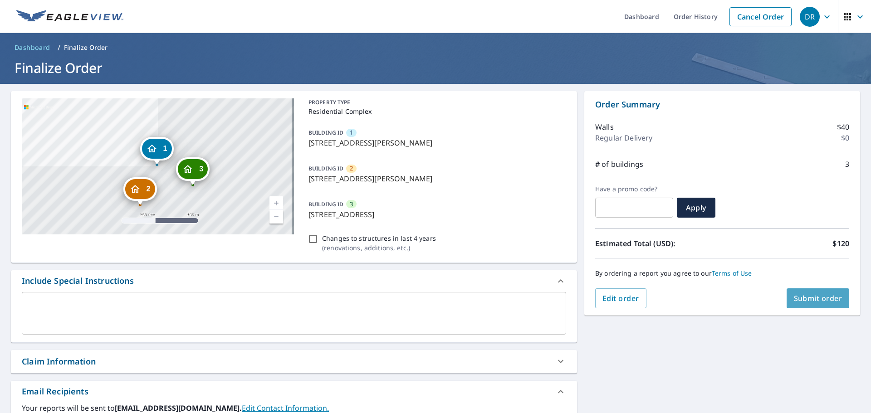
click at [799, 298] on span "Submit order" at bounding box center [818, 298] width 49 height 10
checkbox input "true"
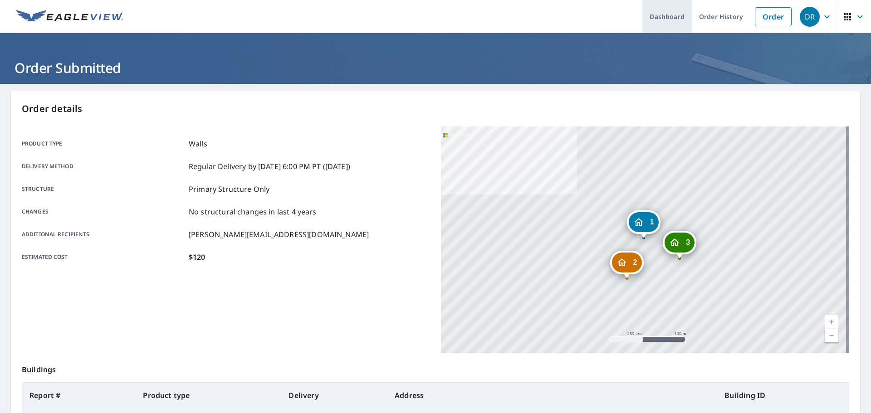
click at [663, 14] on link "Dashboard" at bounding box center [666, 16] width 49 height 33
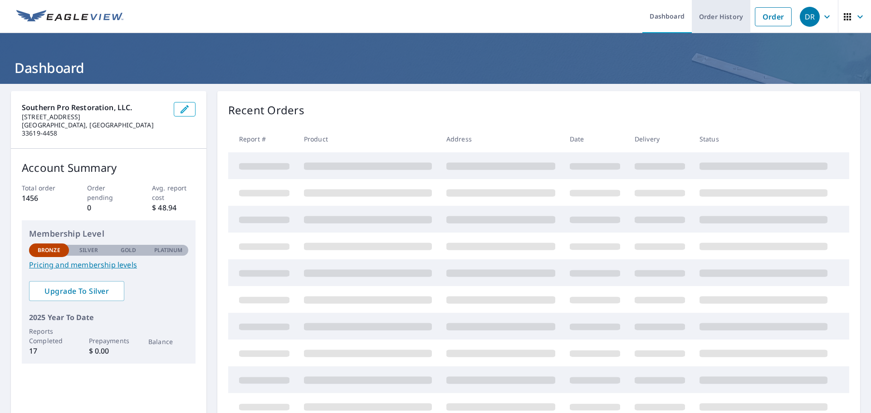
click at [716, 17] on link "Order History" at bounding box center [721, 16] width 59 height 33
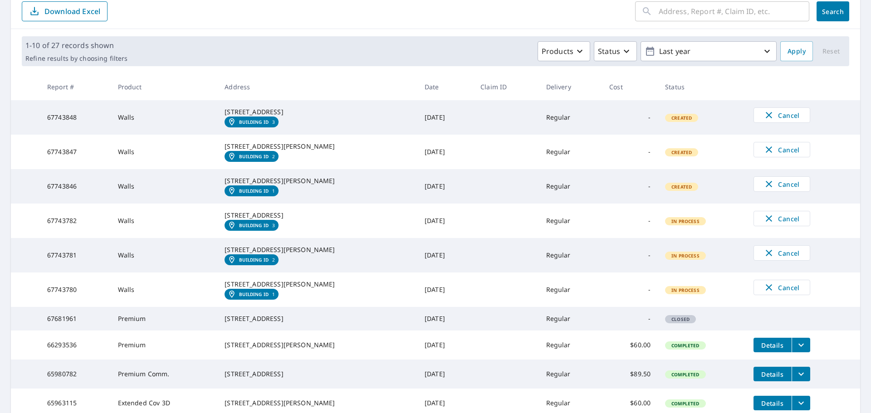
scroll to position [76, 0]
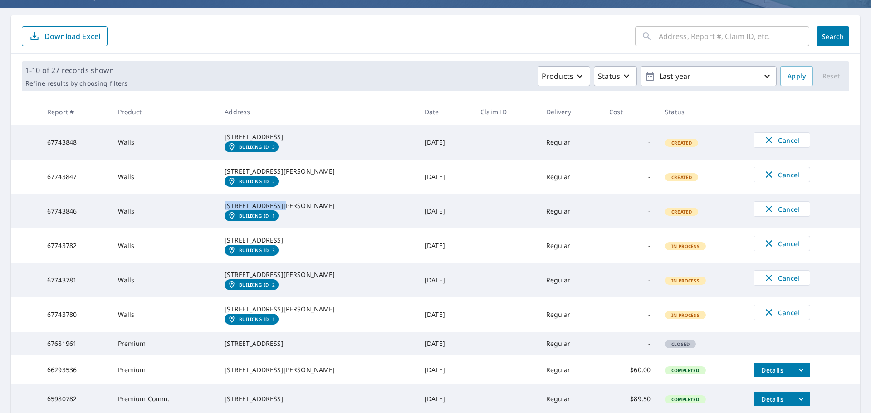
drag, startPoint x: 284, startPoint y: 223, endPoint x: 230, endPoint y: 227, distance: 54.1
click at [230, 210] on div "[STREET_ADDRESS][PERSON_NAME]" at bounding box center [316, 205] width 185 height 9
copy div "[STREET_ADDRESS][PERSON_NAME]"
